Goal: Information Seeking & Learning: Learn about a topic

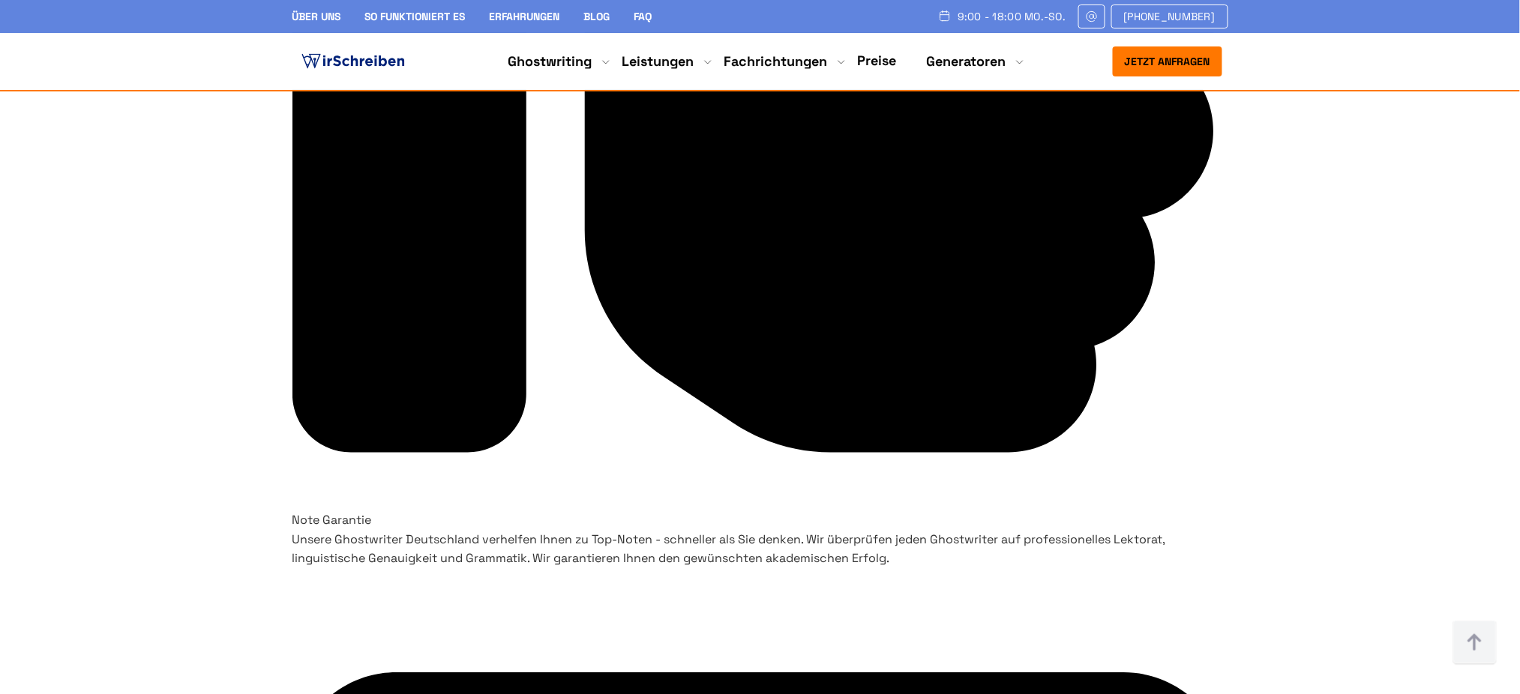
scroll to position [4966, 0]
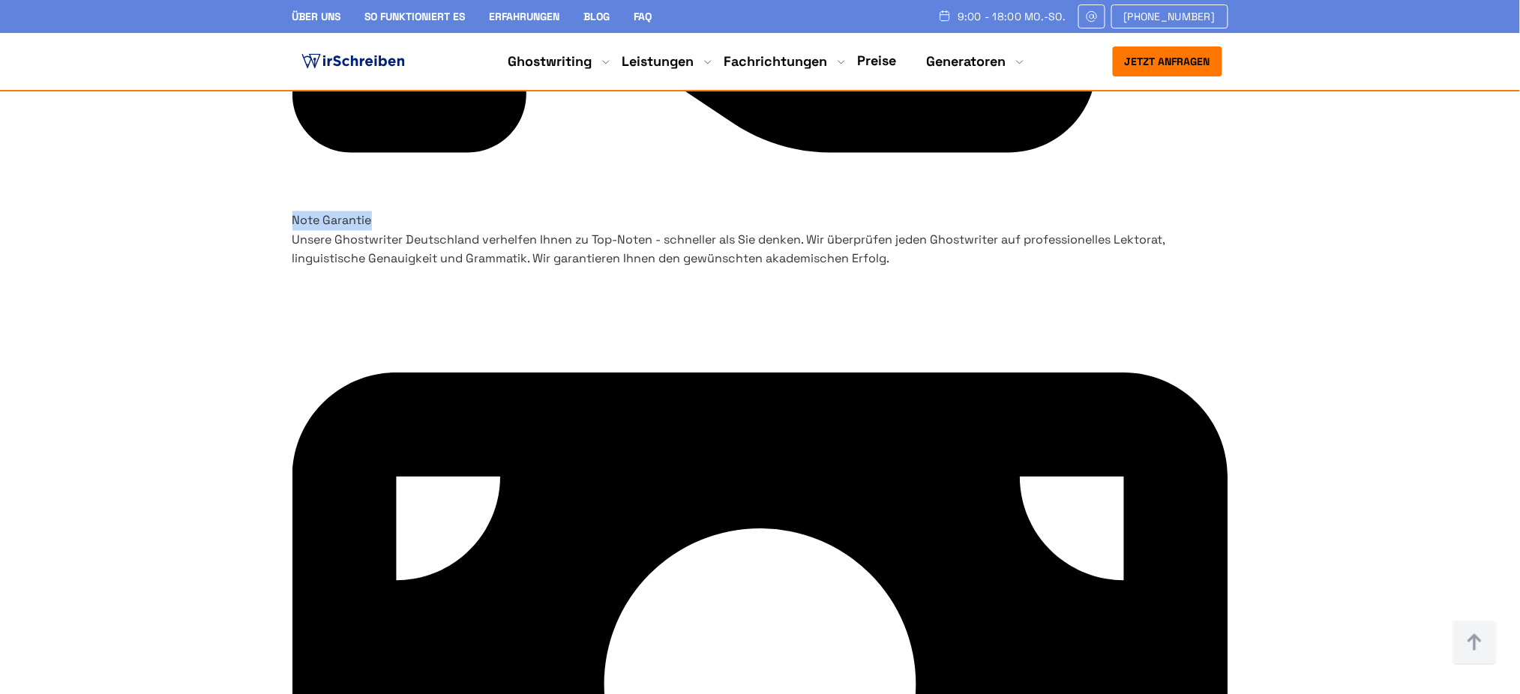
drag, startPoint x: 690, startPoint y: 223, endPoint x: 833, endPoint y: 214, distance: 143.5
click at [833, 214] on h3 "Note Garantie" at bounding box center [760, 220] width 936 height 19
copy h3 "Note Garantie"
drag, startPoint x: 974, startPoint y: 214, endPoint x: 1165, endPoint y: 202, distance: 190.9
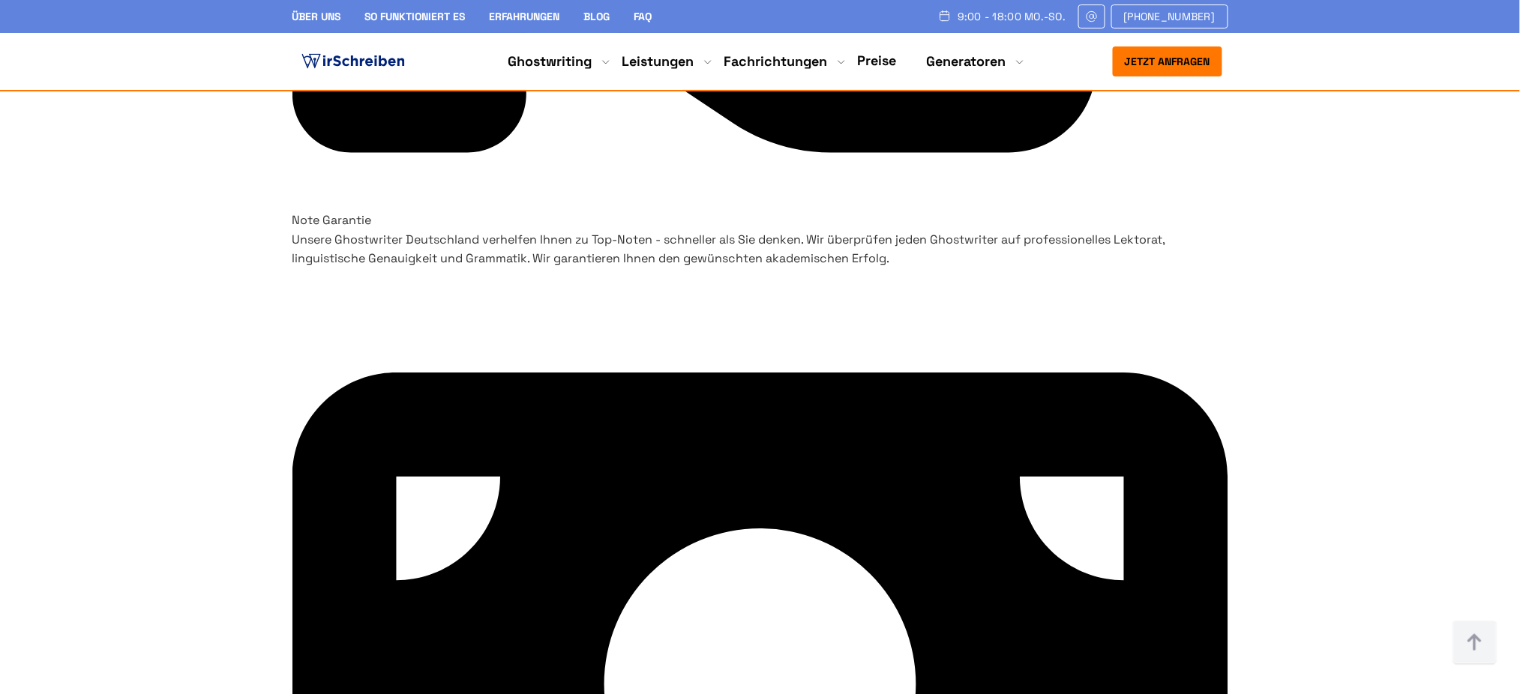
copy h3 "Teilzahlungsoption"
drag, startPoint x: 949, startPoint y: 251, endPoint x: 1171, endPoint y: 401, distance: 267.9
copy p "Unser Ghostwriter Service bietet bei umfangreichen Arbeiten ein komfortables Te…"
drag, startPoint x: 658, startPoint y: 255, endPoint x: 862, endPoint y: 420, distance: 262.4
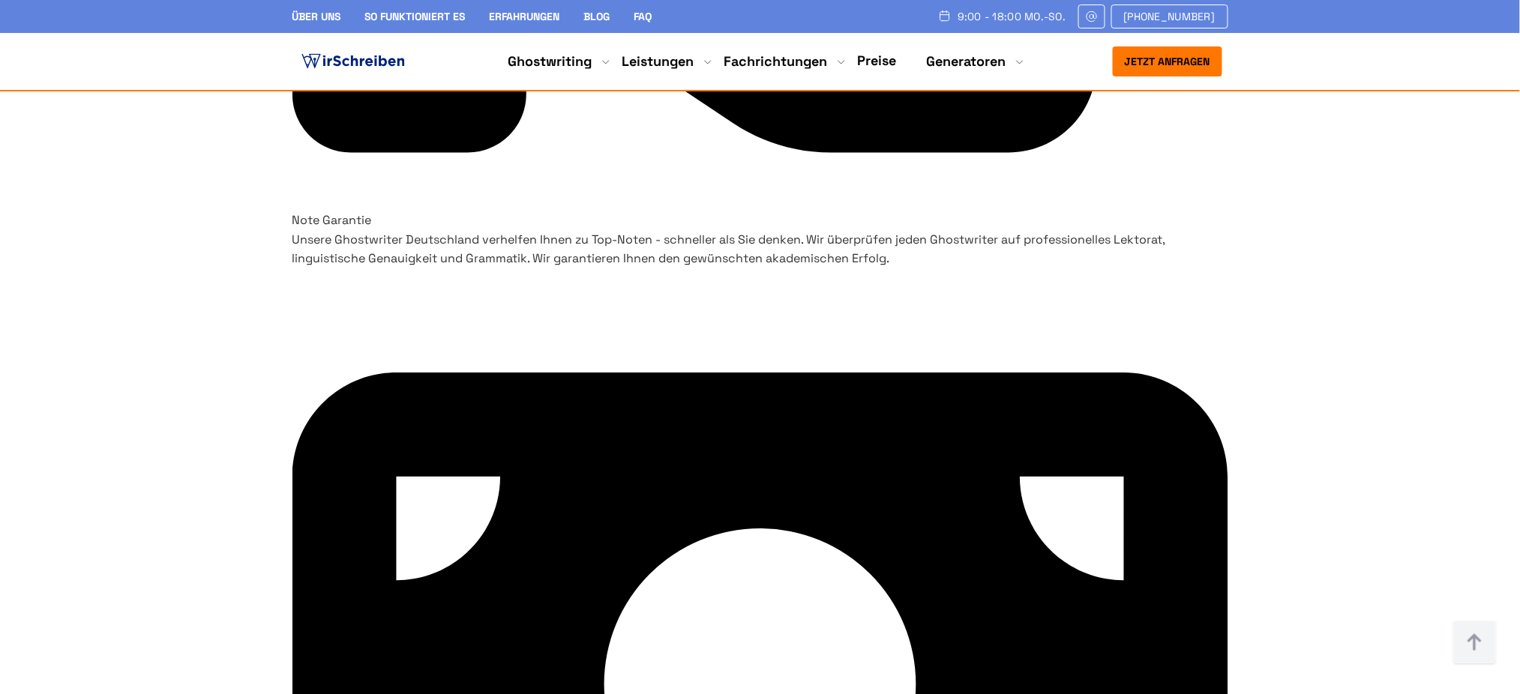
copy p "Unsere Ghostwriter Deutschland verhelfen Ihnen zu Top-Noten - schneller als Sie…"
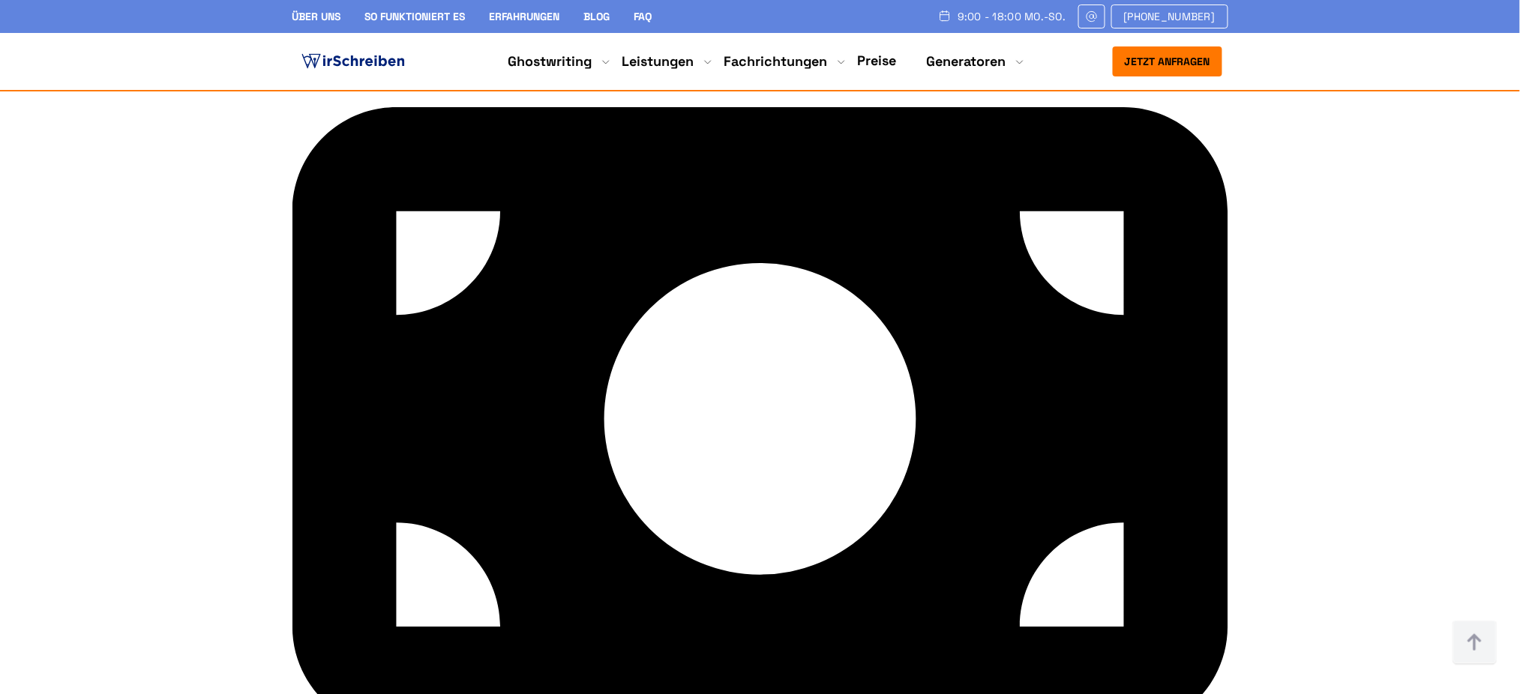
scroll to position [5266, 0]
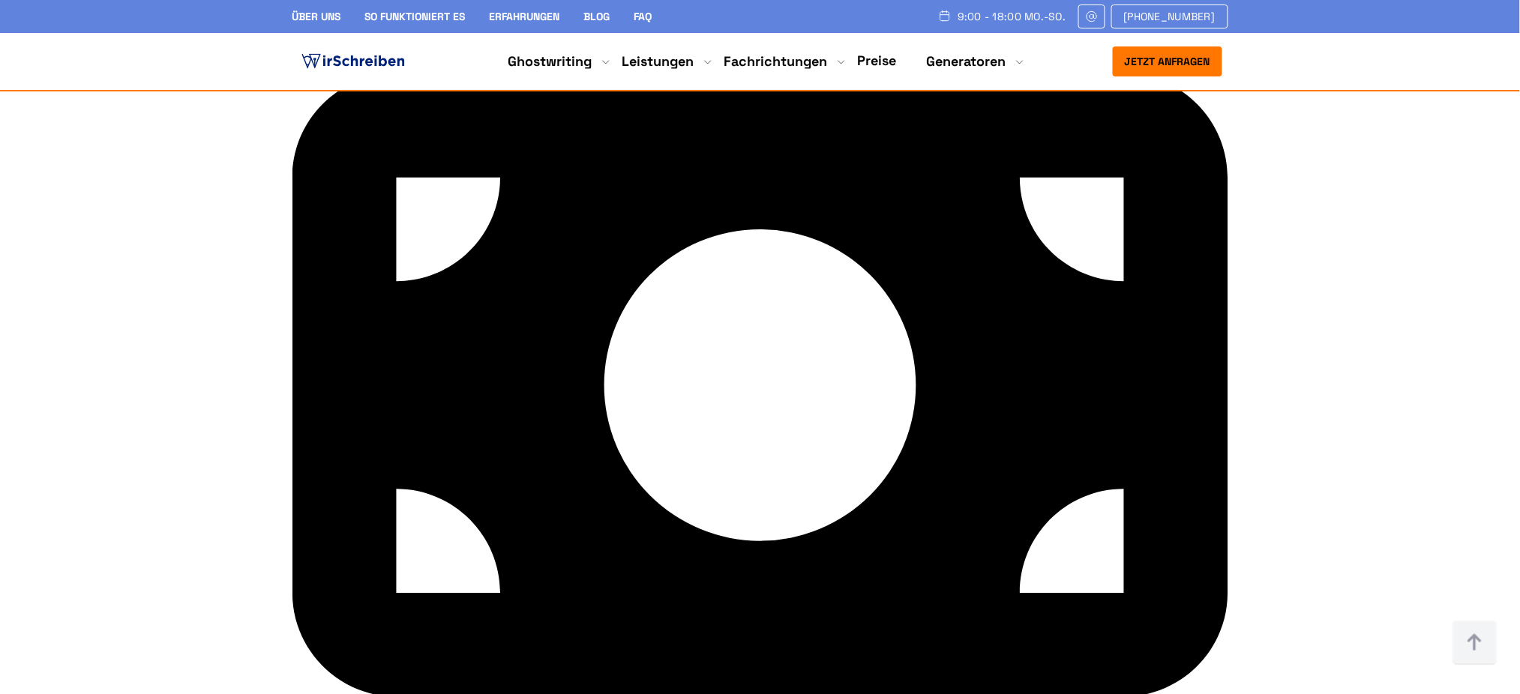
drag, startPoint x: 1111, startPoint y: 538, endPoint x: 939, endPoint y: 322, distance: 275.4
copy p "Bei WirSchreiben stehen Vertrauen und Qualität an erster Stelle. Dennoch können…"
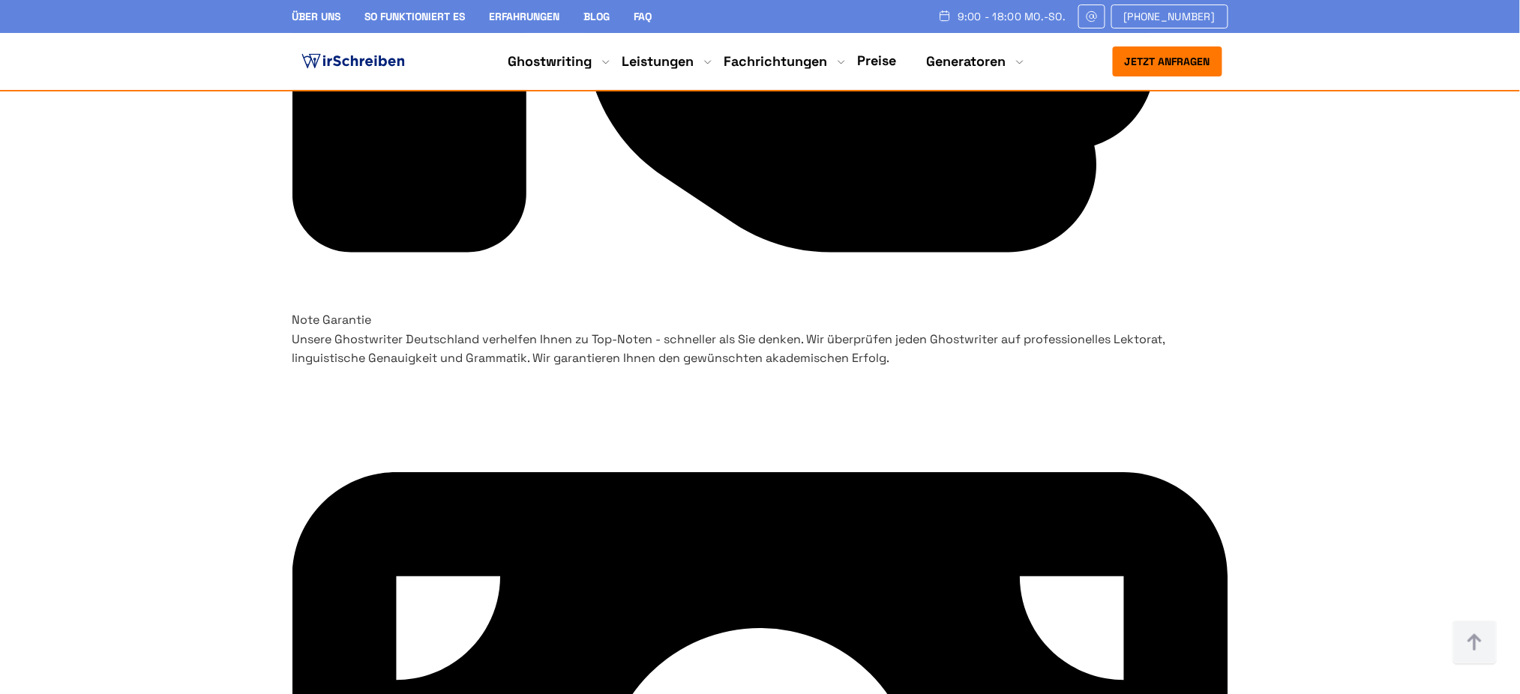
drag, startPoint x: 948, startPoint y: 356, endPoint x: 1176, endPoint y: 504, distance: 271.7
copy p "Unser Ghostwriter Service bietet bei umfangreichen Arbeiten ein komfortables Te…"
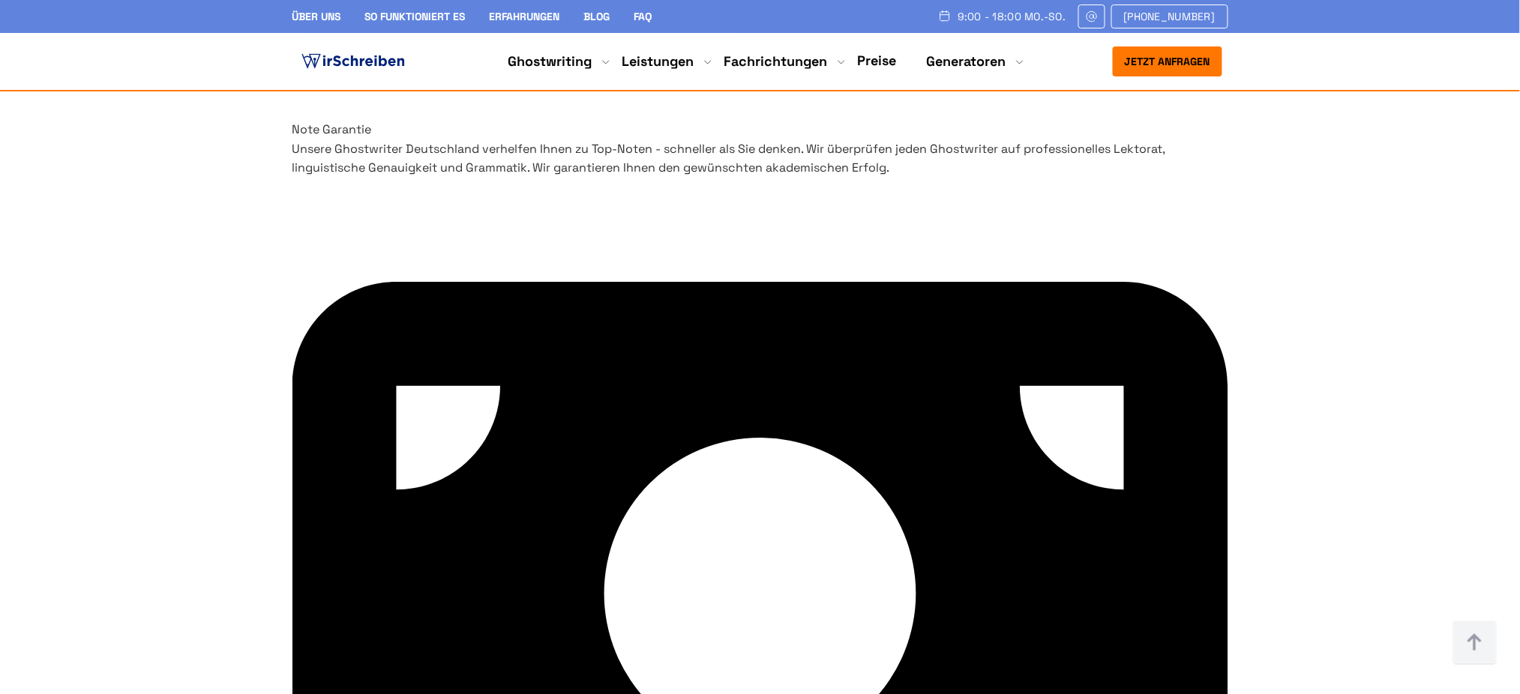
scroll to position [5166, 0]
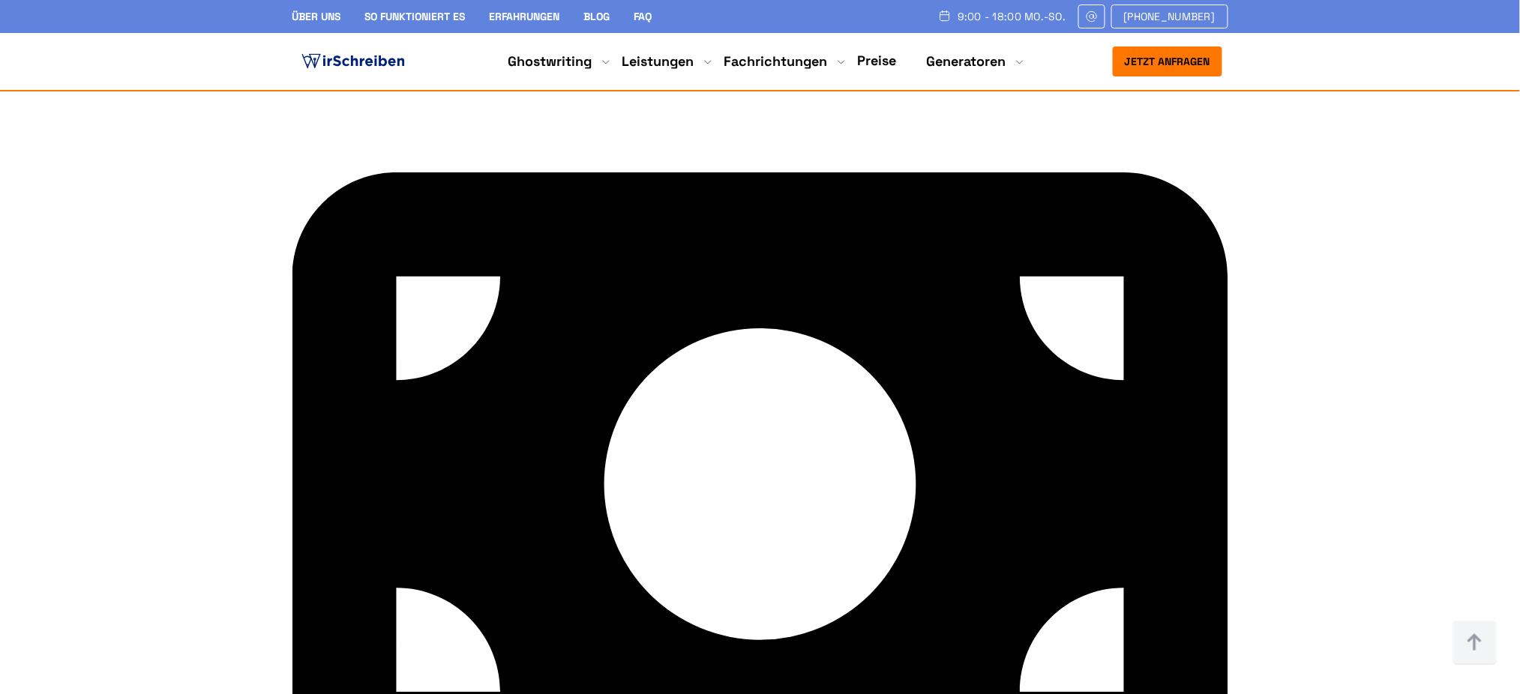
drag, startPoint x: 352, startPoint y: 394, endPoint x: 577, endPoint y: 397, distance: 225.0
copy h3 "Termingerechte Lieferung"
drag, startPoint x: 660, startPoint y: 400, endPoint x: 880, endPoint y: 372, distance: 221.5
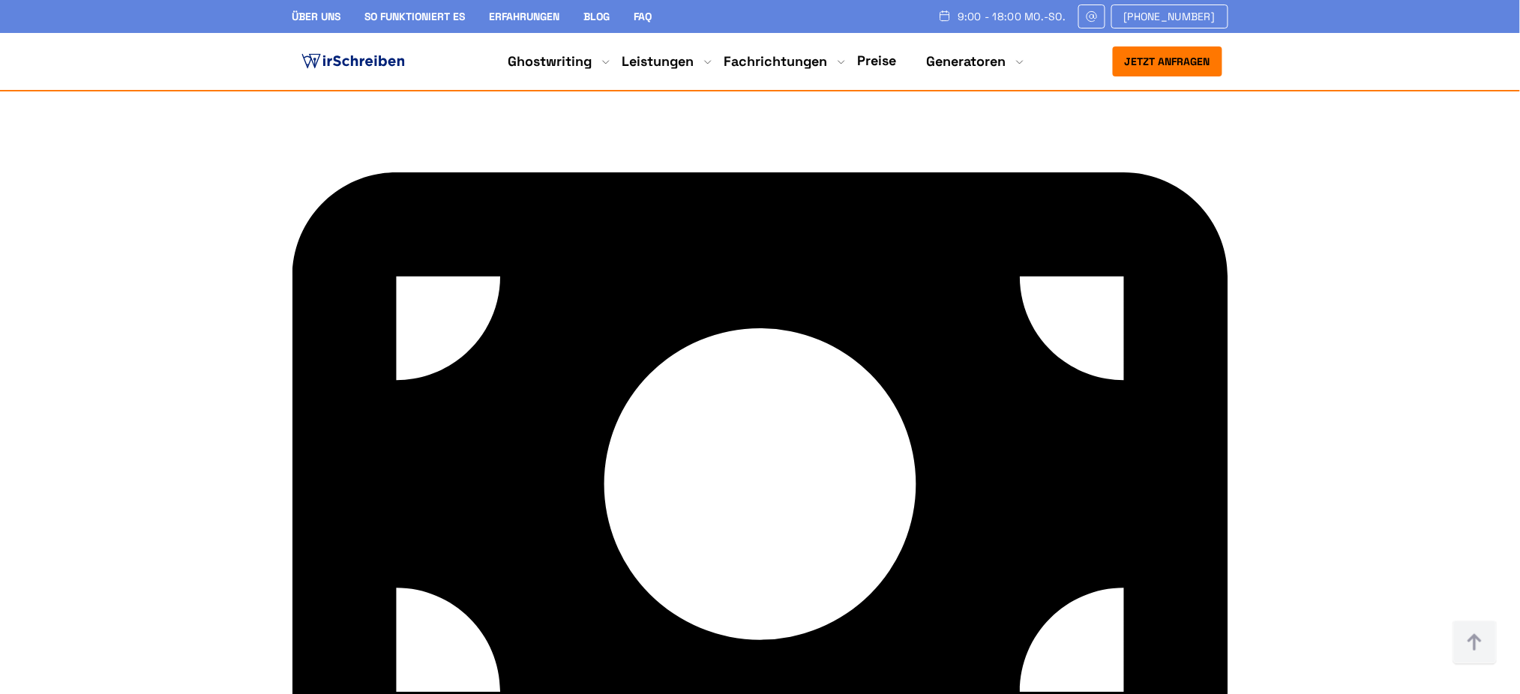
copy h3 "Direkte Kommunikation"
drag, startPoint x: 975, startPoint y: 387, endPoint x: 1161, endPoint y: 387, distance: 186.0
copy h3 "Rückerstattung"
drag, startPoint x: 367, startPoint y: 425, endPoint x: 619, endPoint y: 622, distance: 319.4
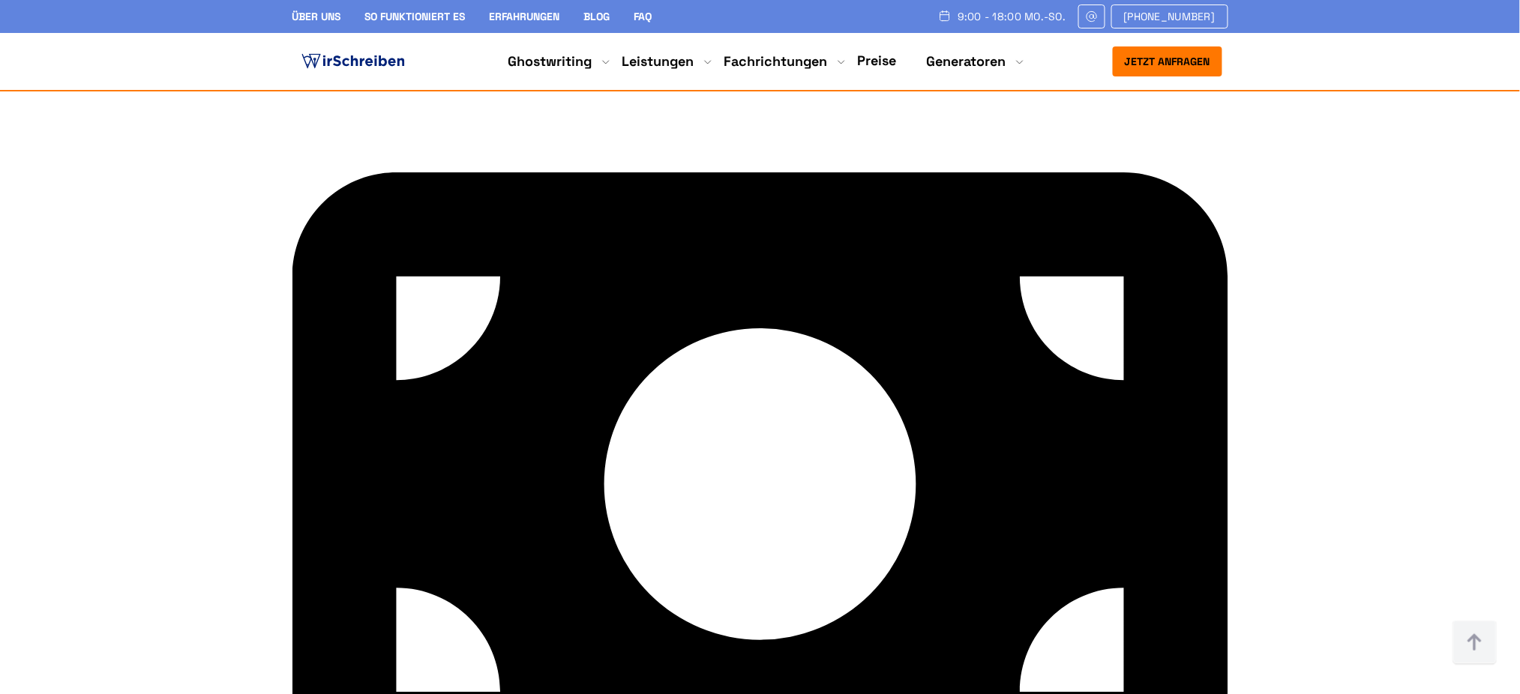
drag, startPoint x: 562, startPoint y: 616, endPoint x: 313, endPoint y: 424, distance: 314.3
copy p "Ob es sich um eine Teil- oder Endlieferung handelt - Ihr wissenschaftlicher Gho…"
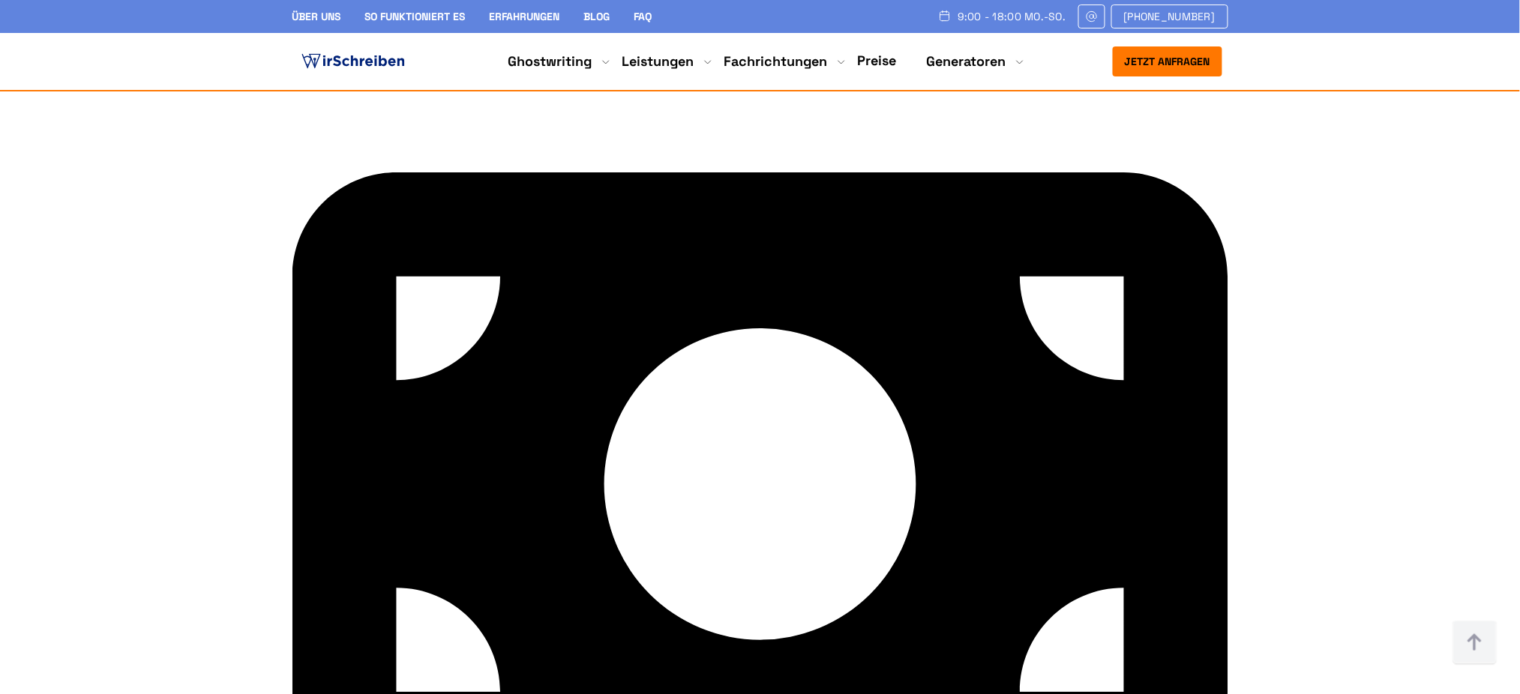
drag, startPoint x: 643, startPoint y: 418, endPoint x: 829, endPoint y: 634, distance: 284.0
drag, startPoint x: 946, startPoint y: 429, endPoint x: 1114, endPoint y: 658, distance: 284.4
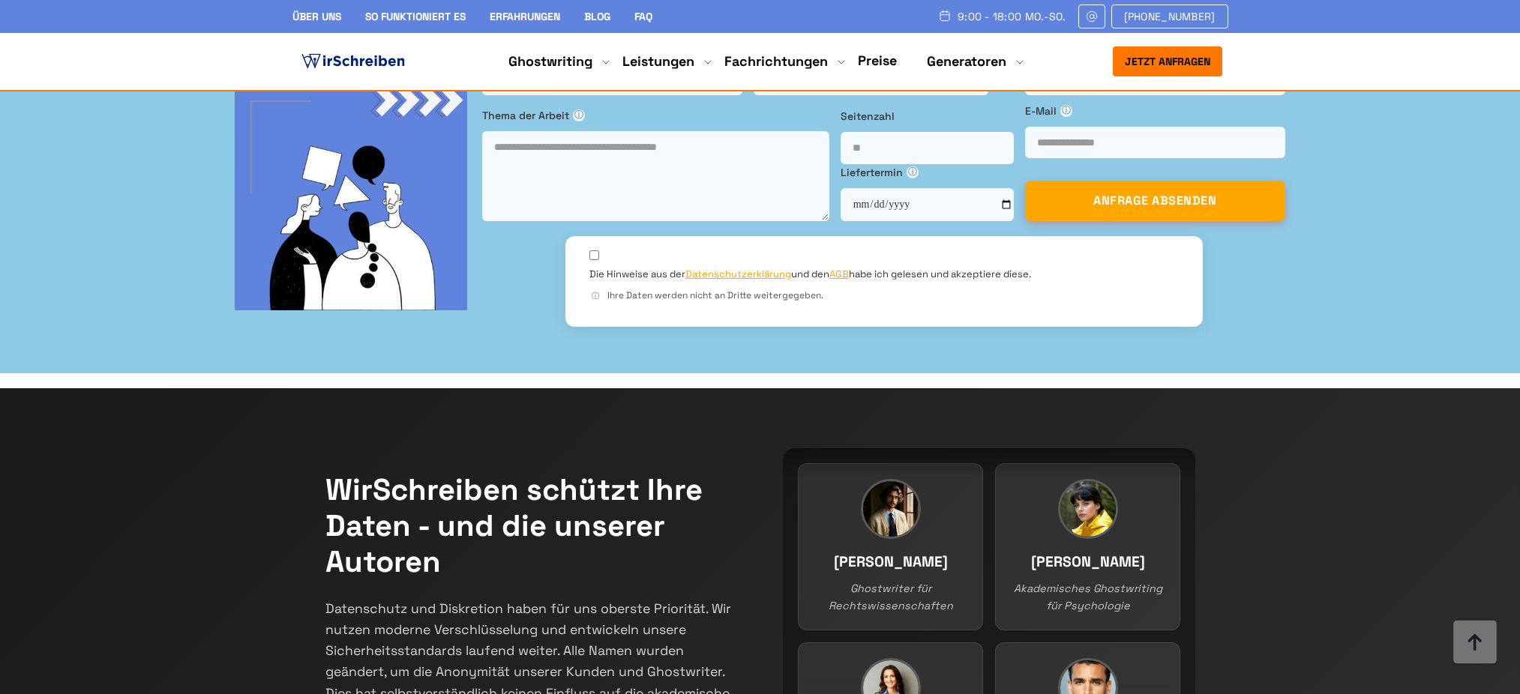
scroll to position [5166, 0]
